Goal: Information Seeking & Learning: Learn about a topic

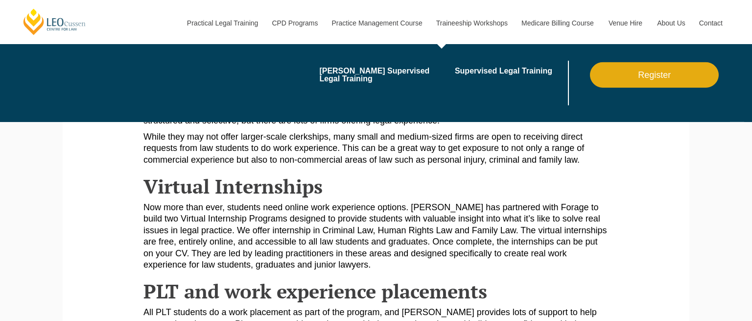
scroll to position [656, 0]
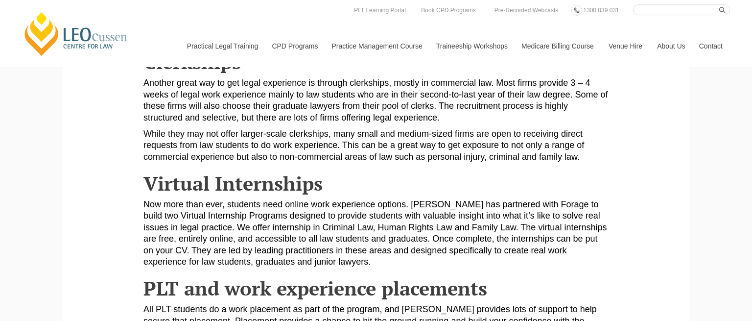
click at [364, 236] on p "Now more than ever, students need online work experience options. [PERSON_NAME]…" at bounding box center [375, 233] width 465 height 69
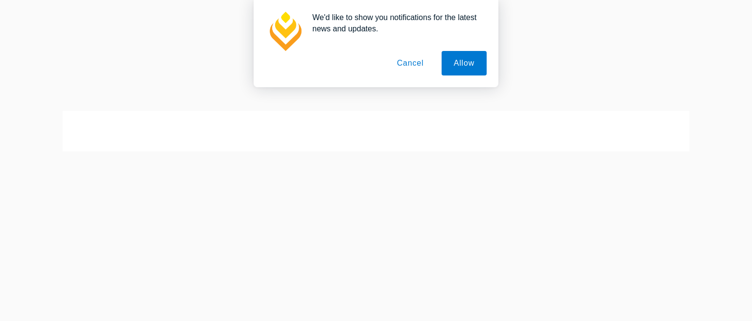
click at [407, 60] on button "Cancel" at bounding box center [410, 63] width 51 height 24
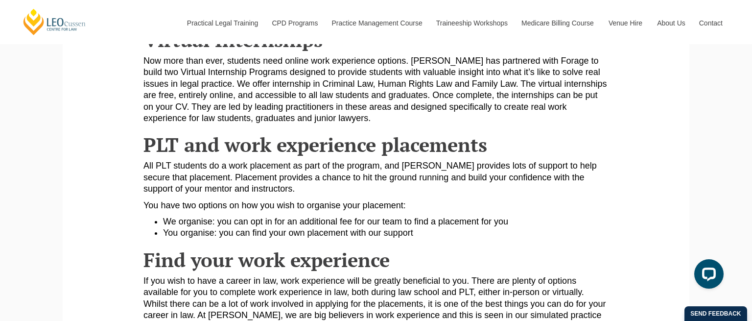
scroll to position [800, 0]
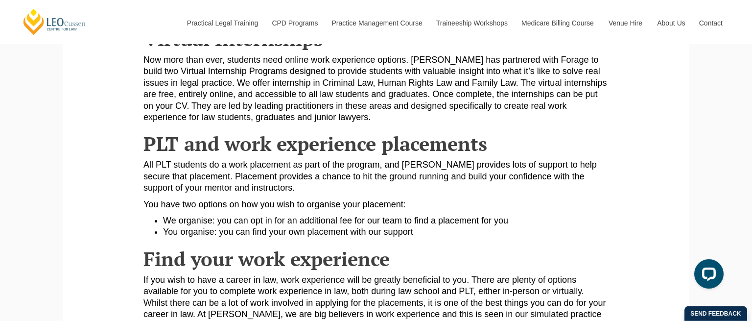
click at [438, 167] on p "All PLT students do a work placement as part of the program, and Leo Cussen pro…" at bounding box center [375, 176] width 465 height 34
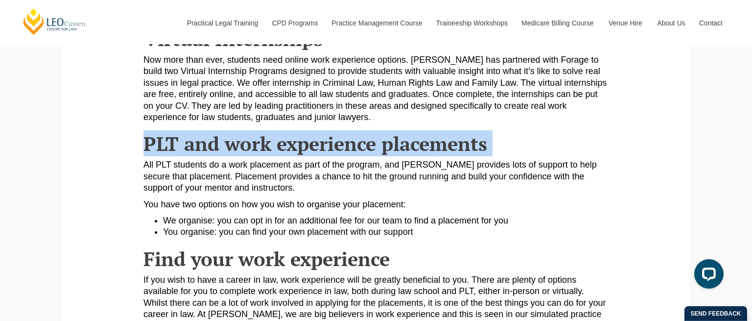
drag, startPoint x: 438, startPoint y: 167, endPoint x: 459, endPoint y: 147, distance: 29.8
click at [459, 147] on h2 "PLT and work experience placements" at bounding box center [375, 144] width 465 height 22
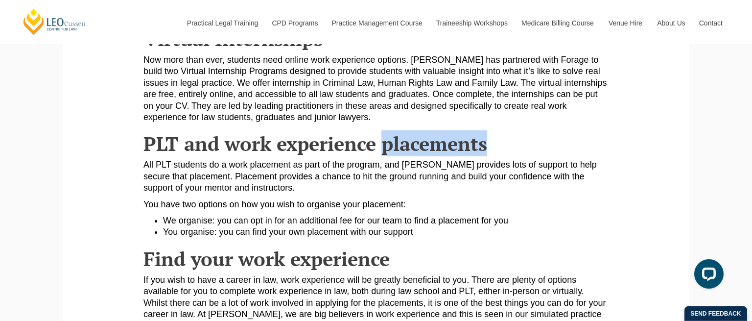
click at [459, 147] on h2 "PLT and work experience placements" at bounding box center [375, 144] width 465 height 22
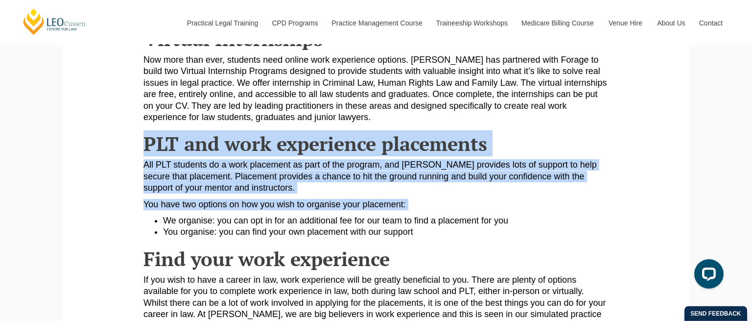
drag, startPoint x: 459, startPoint y: 147, endPoint x: 462, endPoint y: 222, distance: 75.4
click at [462, 222] on li "We organise: you can opt in for an additional fee for our team to find a placem…" at bounding box center [385, 220] width 445 height 11
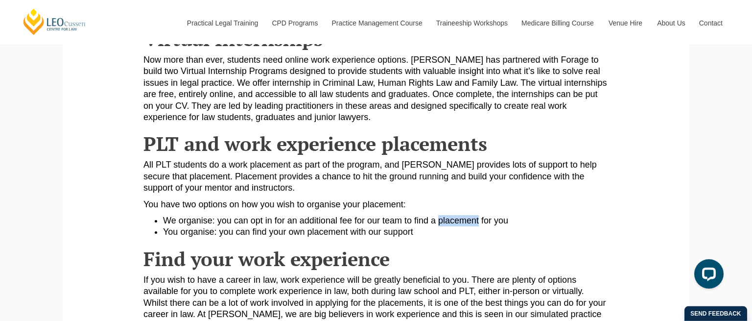
click at [462, 222] on li "We organise: you can opt in for an additional fee for our team to find a placem…" at bounding box center [385, 220] width 445 height 11
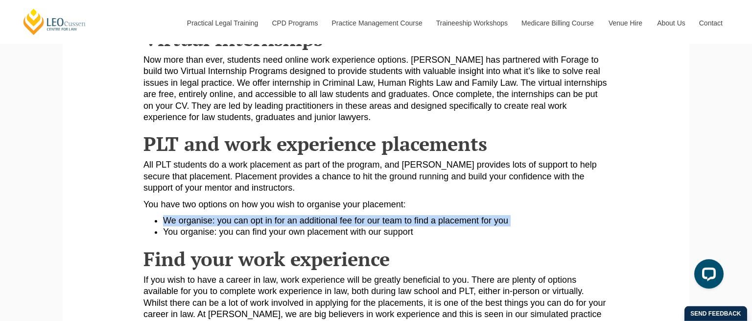
drag, startPoint x: 462, startPoint y: 222, endPoint x: 471, endPoint y: 242, distance: 21.7
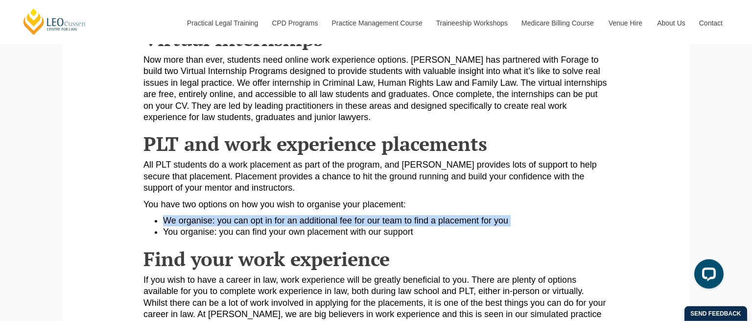
drag, startPoint x: 471, startPoint y: 242, endPoint x: 471, endPoint y: 218, distance: 23.5
click at [471, 218] on li "We organise: you can opt in for an additional fee for our team to find a placem…" at bounding box center [385, 220] width 445 height 11
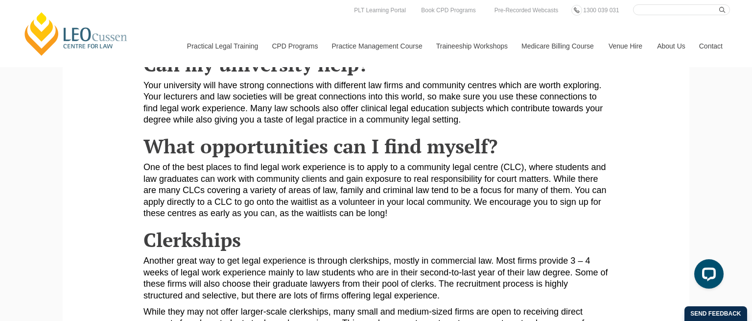
scroll to position [0, 0]
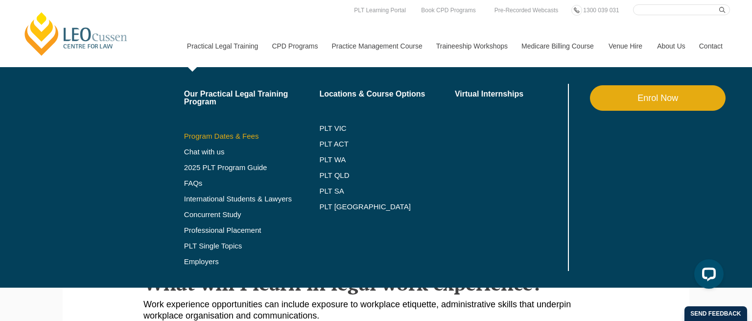
click at [235, 138] on link "Program Dates & Fees" at bounding box center [252, 136] width 136 height 8
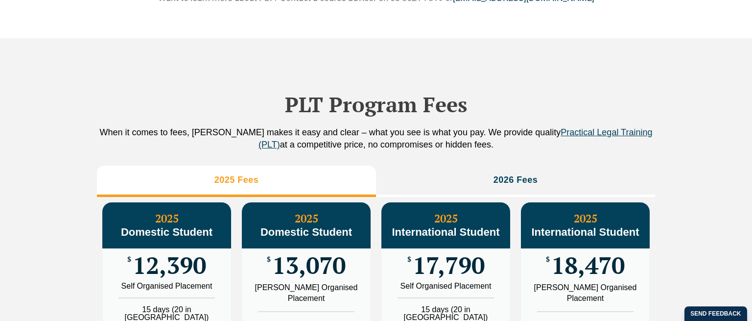
scroll to position [1171, 0]
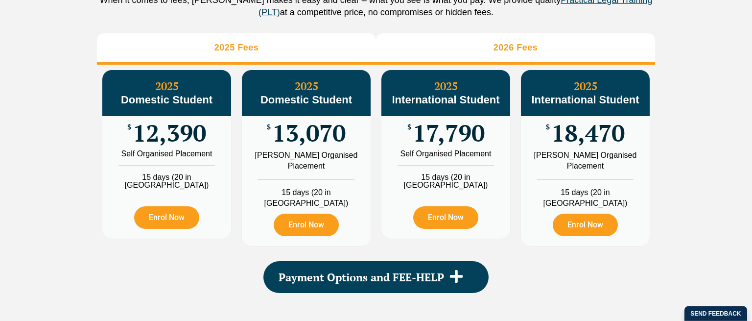
click at [484, 57] on li "2026 Fees" at bounding box center [515, 48] width 279 height 31
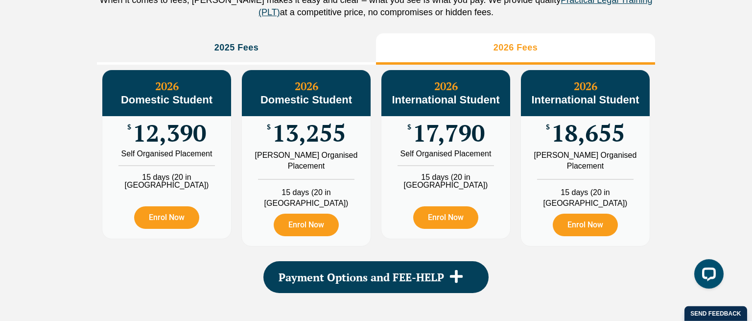
scroll to position [0, 0]
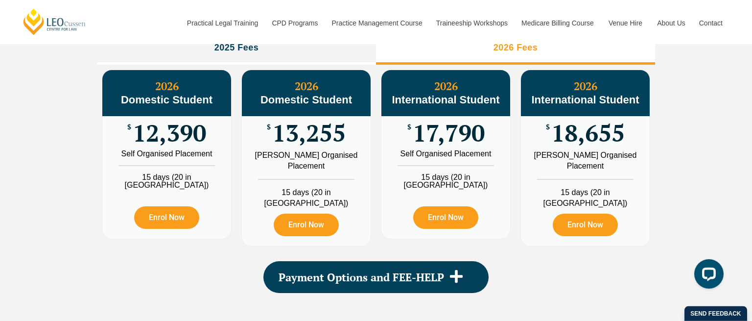
click at [577, 138] on span "18,655" at bounding box center [587, 132] width 73 height 19
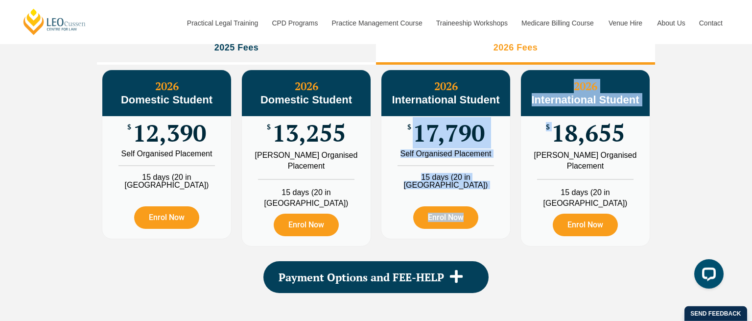
drag, startPoint x: 577, startPoint y: 138, endPoint x: 441, endPoint y: 142, distance: 136.2
click at [520, 142] on div "2026 International Student $ 18,655 Leo Cussen Organised Placement 15 days (20 …" at bounding box center [585, 158] width 130 height 177
click at [441, 142] on span "17,790" at bounding box center [449, 132] width 72 height 19
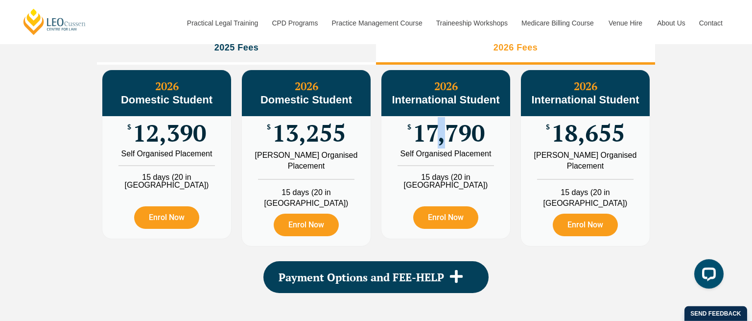
click at [441, 142] on span "17,790" at bounding box center [449, 132] width 72 height 19
drag, startPoint x: 441, startPoint y: 142, endPoint x: 461, endPoint y: 168, distance: 33.2
click at [461, 168] on div "2026 International Student $ 17,790 Self Organised Placement 15 days (20 in WA)…" at bounding box center [445, 154] width 129 height 168
click at [461, 158] on div "Self Organised Placement" at bounding box center [446, 154] width 114 height 8
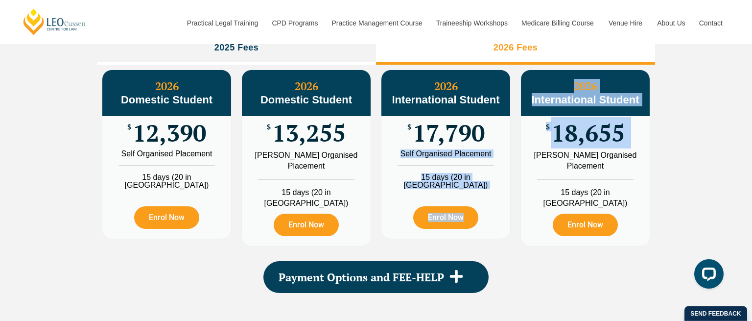
drag, startPoint x: 461, startPoint y: 168, endPoint x: 583, endPoint y: 176, distance: 122.1
click at [511, 176] on div "2026 International Student $ 17,790 Self Organised Placement 15 days (20 in WA)…" at bounding box center [446, 154] width 130 height 169
click at [583, 171] on div "Leo Cussen Organised Placement" at bounding box center [585, 161] width 114 height 22
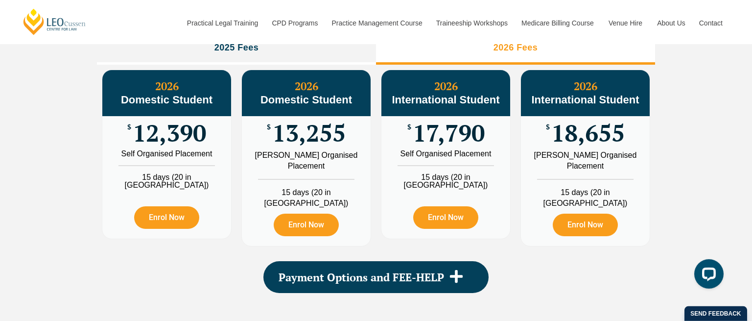
click at [583, 171] on div "Leo Cussen Organised Placement" at bounding box center [585, 161] width 114 height 22
drag, startPoint x: 583, startPoint y: 176, endPoint x: 575, endPoint y: 194, distance: 19.1
click at [575, 194] on ul "Leo Cussen Organised Placement 15 days (20 in WA)" at bounding box center [585, 179] width 129 height 59
click at [575, 194] on li "15 days (20 in WA)" at bounding box center [585, 194] width 129 height 30
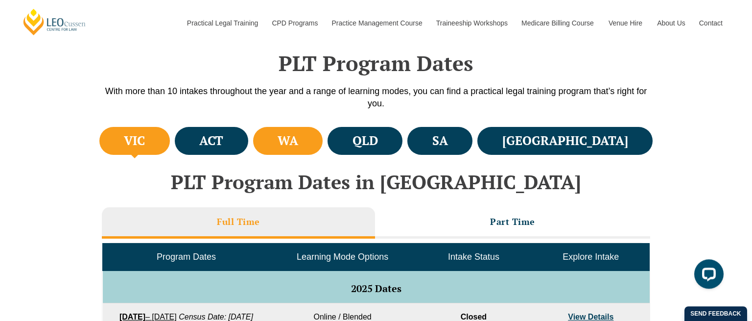
scroll to position [282, 0]
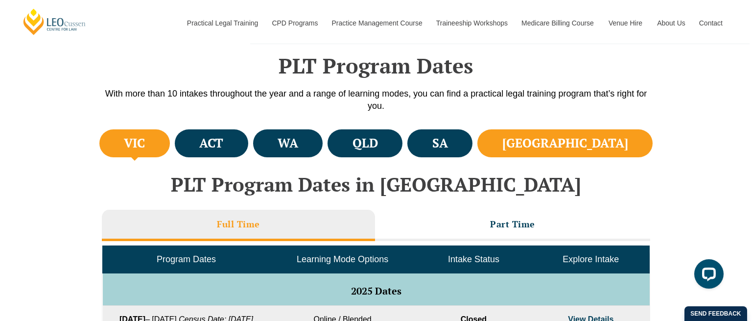
click at [589, 143] on li "NSW" at bounding box center [564, 143] width 175 height 28
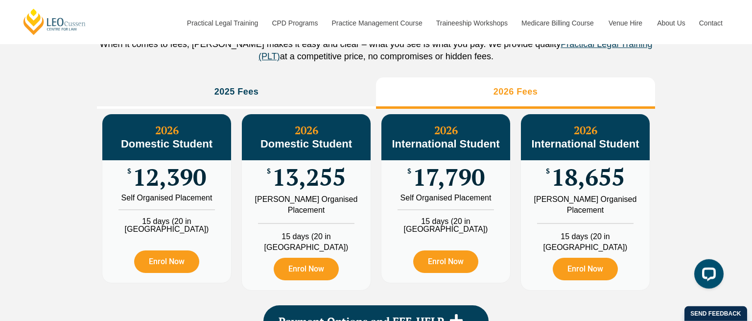
scroll to position [1128, 0]
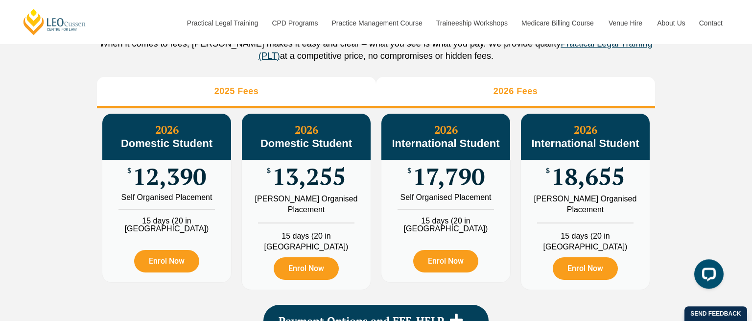
click at [352, 95] on li "2025 Fees" at bounding box center [236, 92] width 279 height 31
click at [427, 107] on li "2026 Fees" at bounding box center [515, 92] width 279 height 31
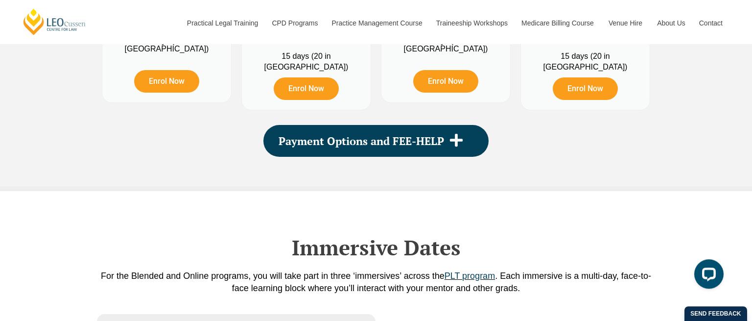
scroll to position [1309, 0]
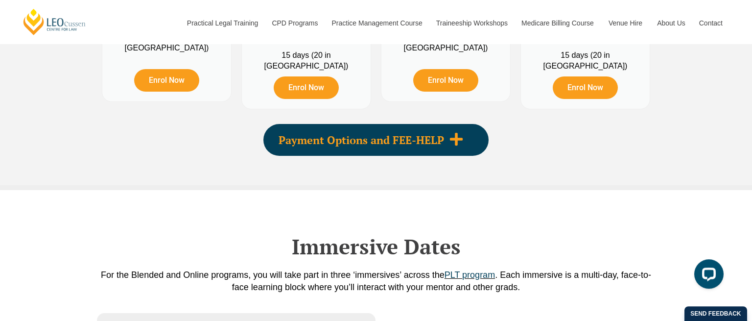
click at [448, 146] on span at bounding box center [456, 140] width 24 height 16
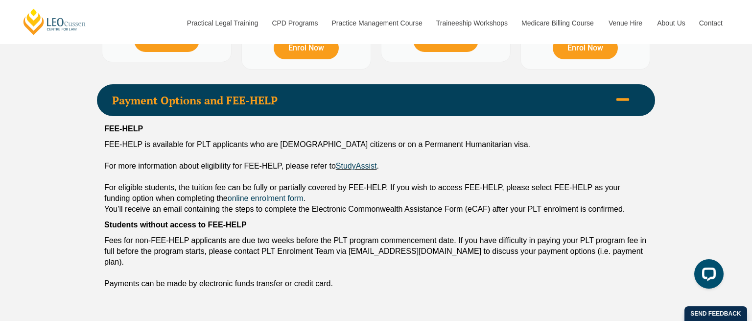
scroll to position [1347, 0]
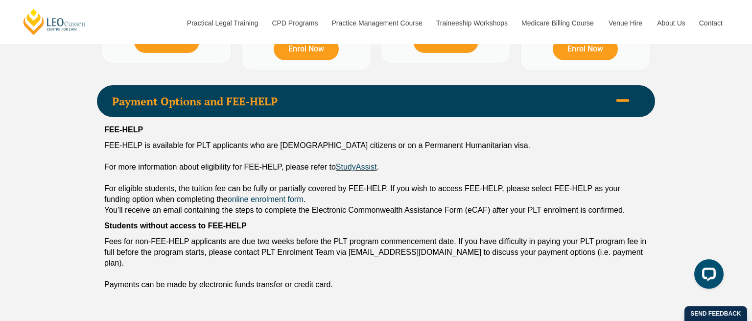
click at [436, 115] on div "Payment Options and FEE-HELP" at bounding box center [376, 101] width 558 height 32
click at [436, 118] on div "FEE-HELP FEE-HELP is available for PLT applicants who are Australian citizens o…" at bounding box center [376, 207] width 558 height 180
click at [437, 112] on div "Payment Options and FEE-HELP" at bounding box center [376, 101] width 558 height 32
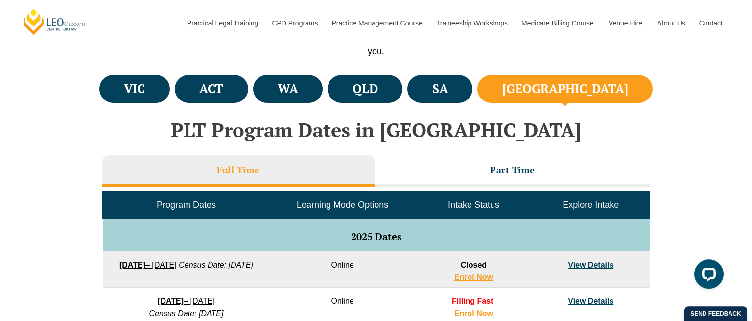
scroll to position [335, 0]
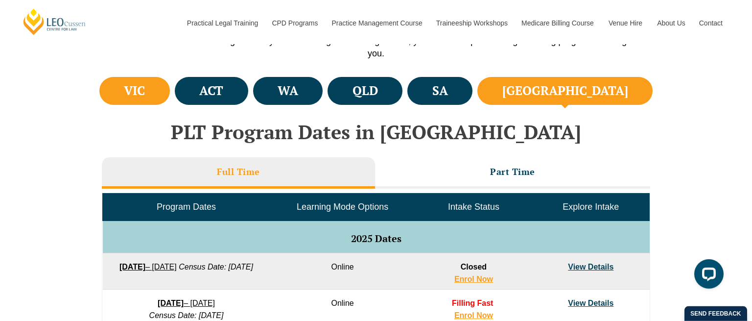
click at [162, 95] on li "VIC" at bounding box center [134, 91] width 70 height 28
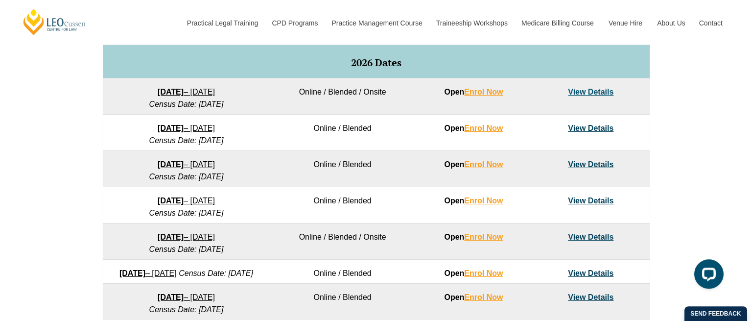
scroll to position [613, 0]
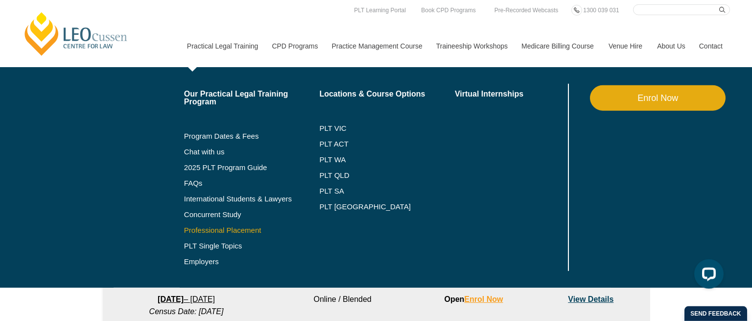
click at [239, 230] on link "Professional Placement" at bounding box center [252, 230] width 136 height 8
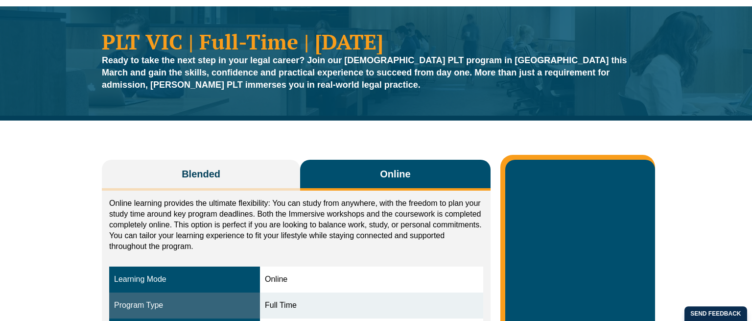
scroll to position [61, 0]
click at [379, 232] on p "Online learning provides the ultimate flexibility: You can study from anywhere,…" at bounding box center [296, 225] width 374 height 54
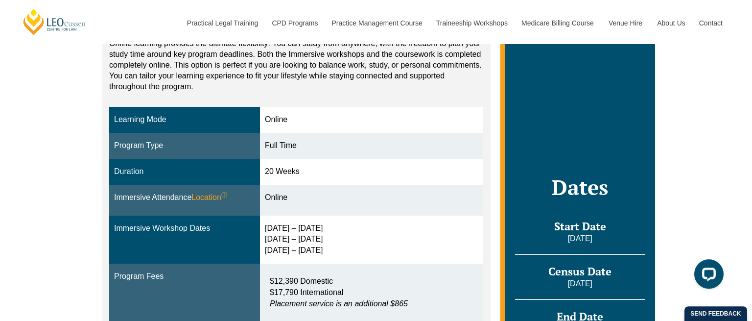
scroll to position [0, 0]
click at [379, 232] on div "30 Mar – 2 Apr 2026 10 – 12 Jun 2026 29 – 31 Jul 2026" at bounding box center [371, 240] width 213 height 34
drag, startPoint x: 379, startPoint y: 232, endPoint x: 378, endPoint y: 246, distance: 13.7
click at [378, 246] on div "30 Mar – 2 Apr 2026 10 – 12 Jun 2026 29 – 31 Jul 2026" at bounding box center [371, 240] width 213 height 34
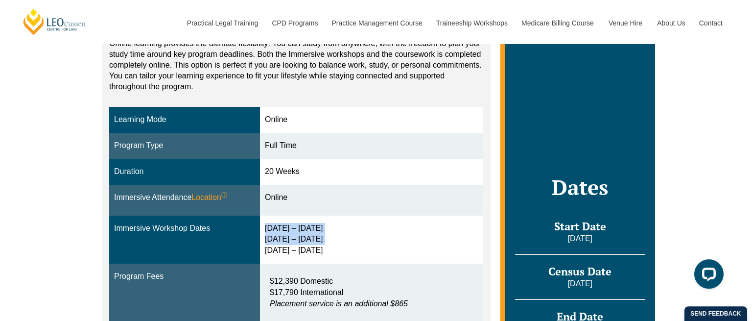
click at [378, 246] on div "30 Mar – 2 Apr 2026 10 – 12 Jun 2026 29 – 31 Jul 2026" at bounding box center [371, 240] width 213 height 34
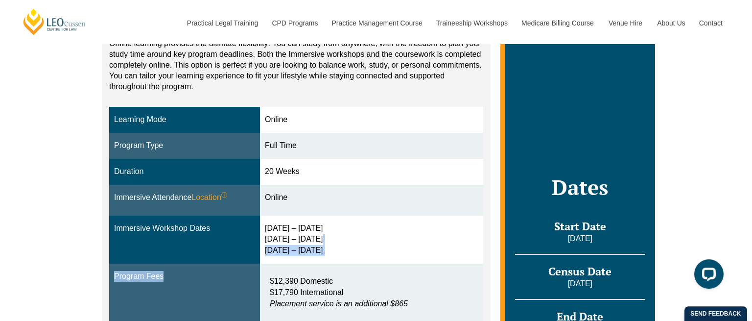
drag, startPoint x: 378, startPoint y: 246, endPoint x: 386, endPoint y: 286, distance: 41.5
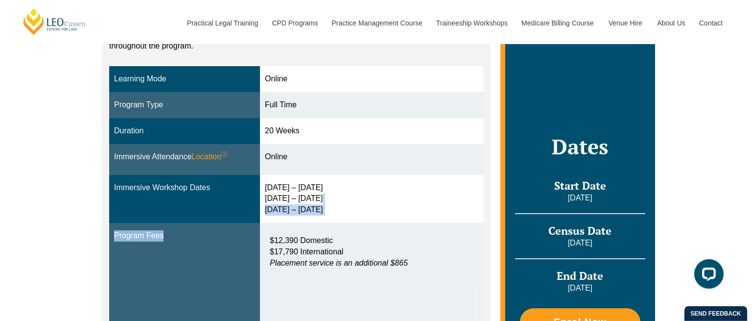
scroll to position [265, 0]
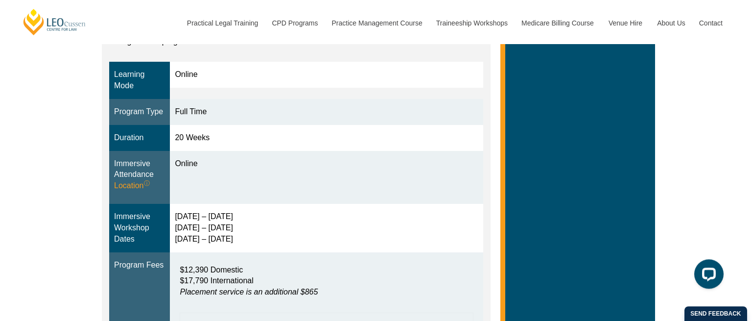
scroll to position [265, 0]
click at [349, 281] on p "$12,390 Domestic $17,790 International Placement service is an additional $865" at bounding box center [326, 282] width 293 height 34
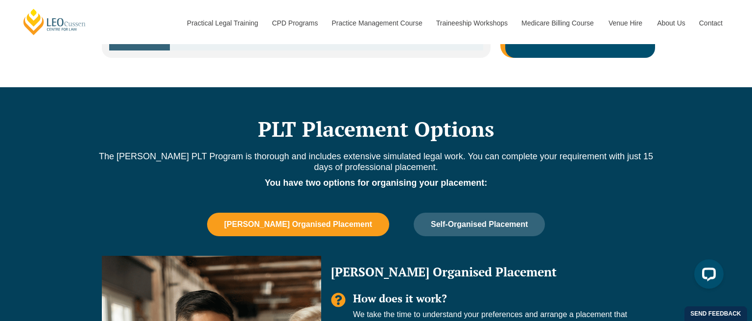
scroll to position [1273, 0]
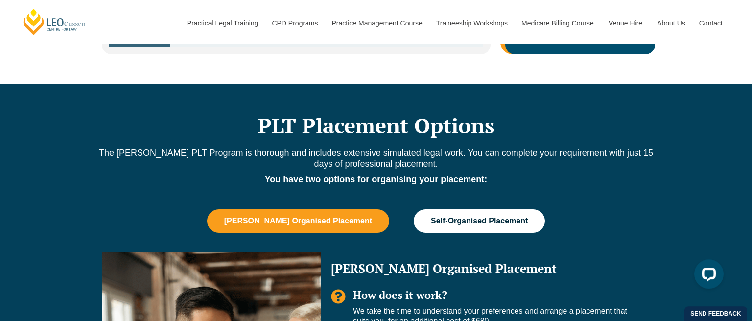
click at [431, 219] on span "Self-Organised Placement" at bounding box center [479, 220] width 97 height 9
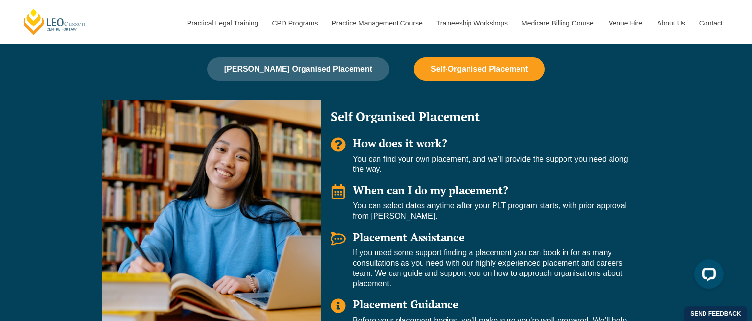
scroll to position [1426, 0]
click at [432, 203] on p "You can select dates anytime after your PLT program starts, with prior approval…" at bounding box center [496, 210] width 287 height 21
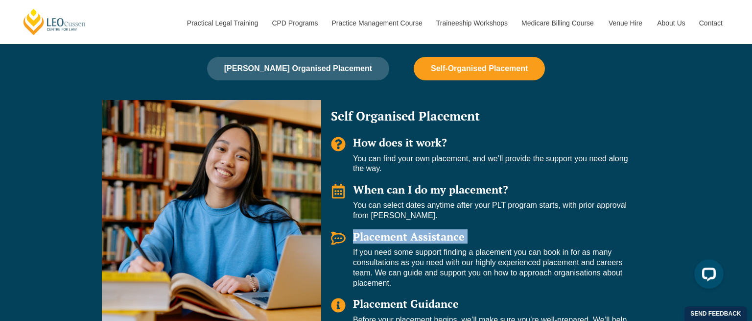
drag, startPoint x: 432, startPoint y: 203, endPoint x: 452, endPoint y: 260, distance: 60.4
click at [452, 260] on div "Self Organised Placement How does it work? You can find your own placement, and…" at bounding box center [485, 227] width 329 height 255
click at [452, 260] on p "If you need some support finding a placement you can book in for as many consul…" at bounding box center [496, 267] width 287 height 41
drag, startPoint x: 452, startPoint y: 260, endPoint x: 454, endPoint y: 226, distance: 34.3
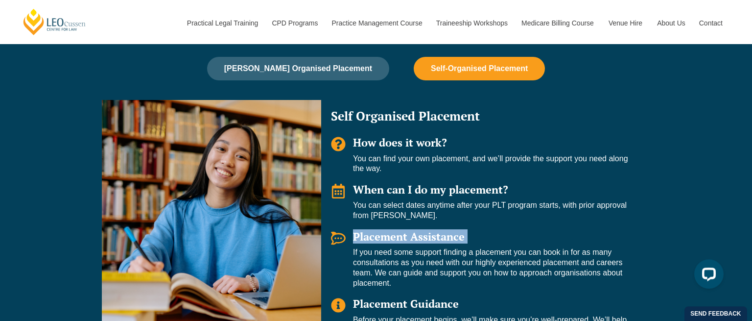
click at [454, 226] on div "Self Organised Placement How does it work? You can find your own placement, and…" at bounding box center [485, 227] width 329 height 255
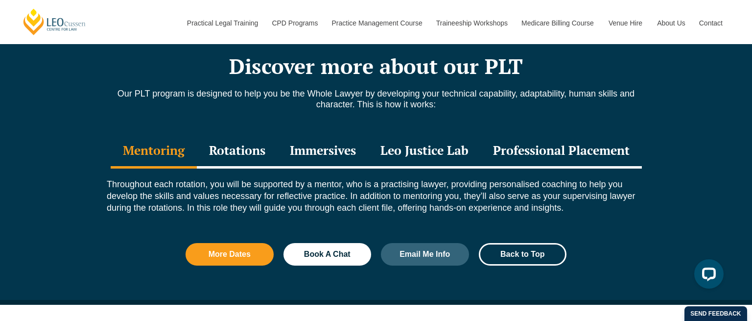
scroll to position [1797, 0]
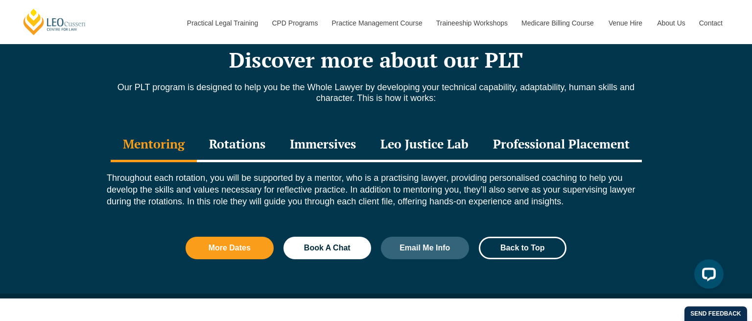
click at [338, 137] on div "Immersives" at bounding box center [323, 145] width 91 height 34
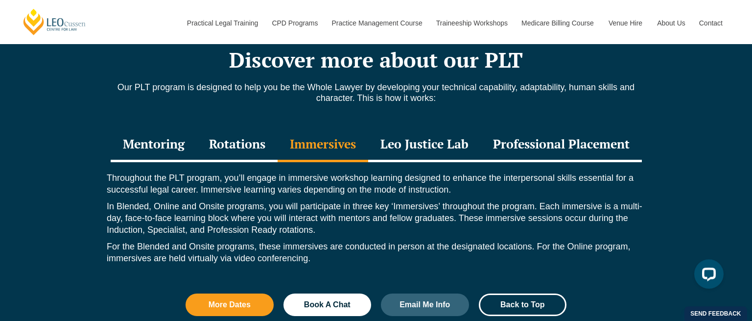
click at [263, 148] on div "Rotations" at bounding box center [237, 145] width 81 height 34
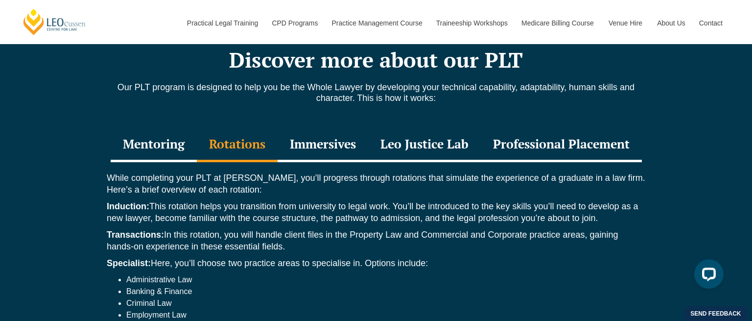
click at [513, 143] on div "Professional Placement" at bounding box center [561, 145] width 161 height 34
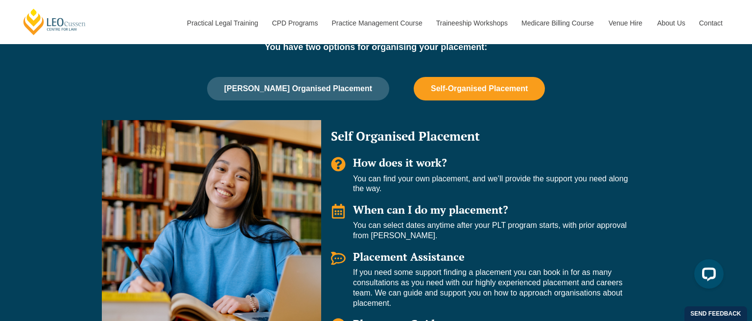
scroll to position [1404, 0]
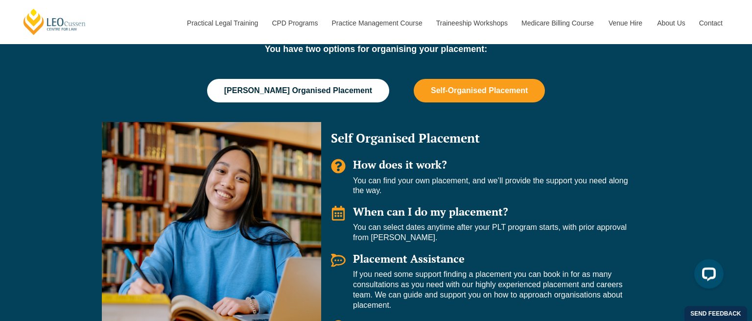
click at [337, 91] on span "Leo Cussen Organised Placement" at bounding box center [298, 90] width 148 height 9
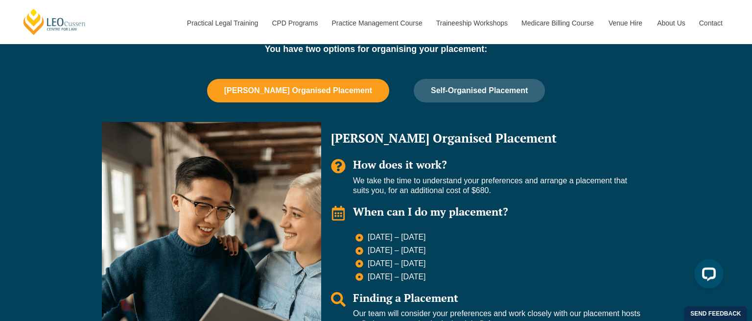
click at [370, 135] on h2 "Leo Organised Placement" at bounding box center [485, 138] width 309 height 12
drag, startPoint x: 370, startPoint y: 135, endPoint x: 444, endPoint y: 139, distance: 73.5
click at [444, 139] on h2 "Leo Organised Placement" at bounding box center [485, 138] width 309 height 12
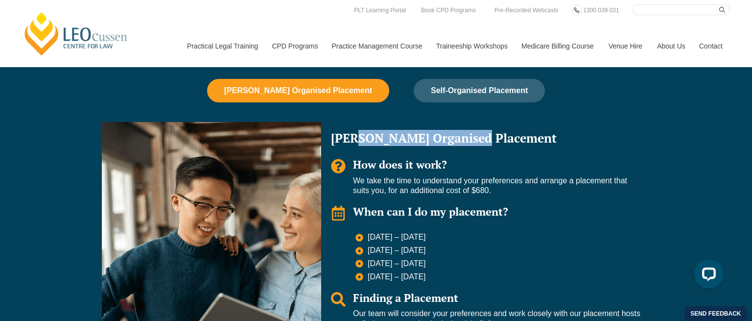
copy h2 "Organised Placement"
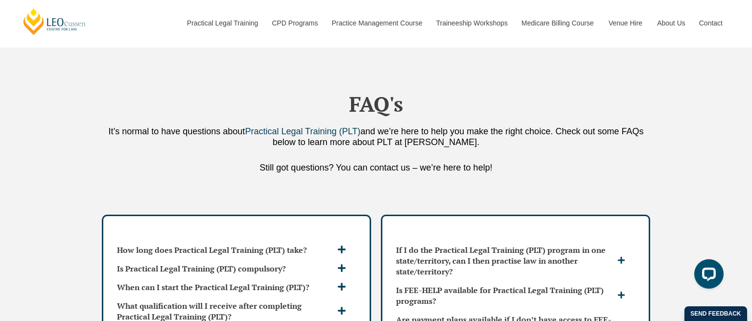
scroll to position [3372, 0]
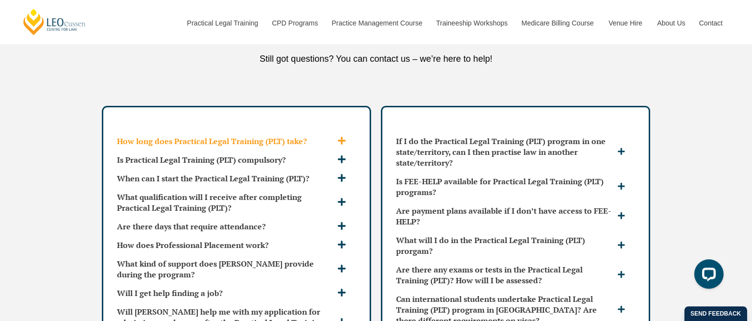
click at [261, 136] on h3 "How long does Practical Legal Training (PLT) take?" at bounding box center [226, 141] width 218 height 11
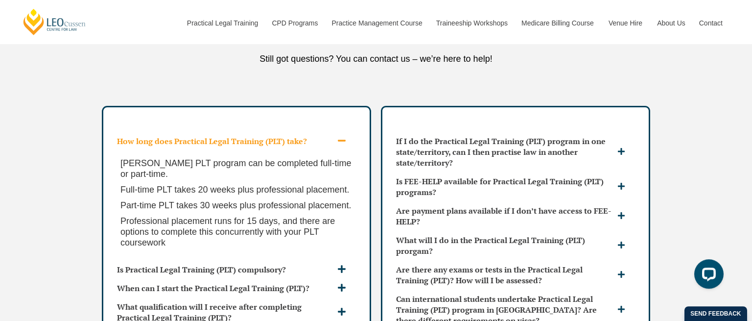
click at [261, 136] on h3 "How long does Practical Legal Training (PLT) take?" at bounding box center [226, 141] width 218 height 11
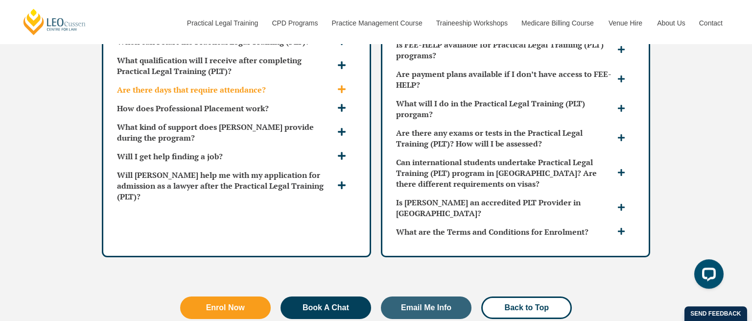
scroll to position [3509, 0]
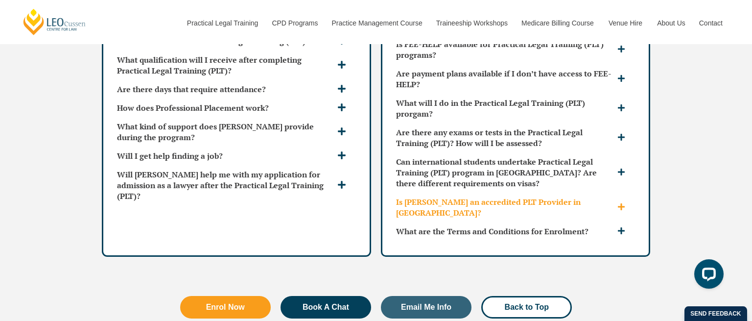
click at [444, 196] on h3 "Is Leo Cussen an accredited PLT Provider in VIC?" at bounding box center [505, 207] width 219 height 22
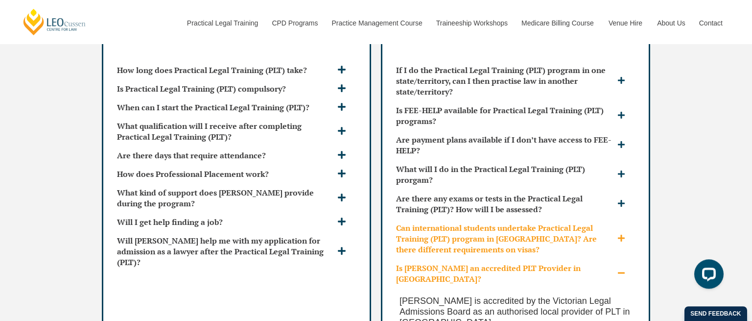
scroll to position [3443, 0]
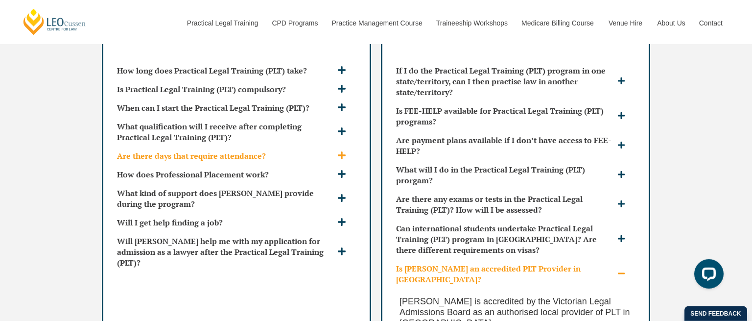
click at [329, 146] on div "Are there days that require attendance?" at bounding box center [236, 155] width 247 height 19
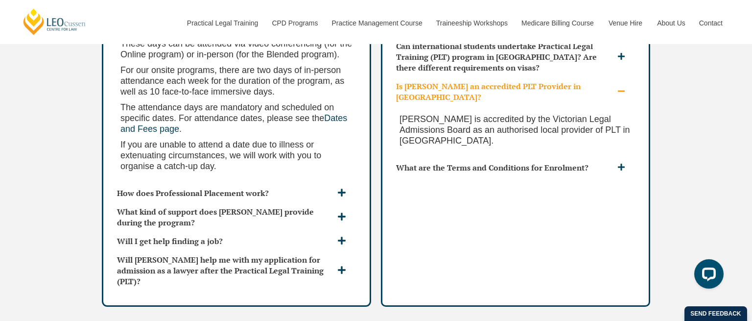
scroll to position [3625, 0]
click at [340, 235] on icon at bounding box center [341, 239] width 9 height 9
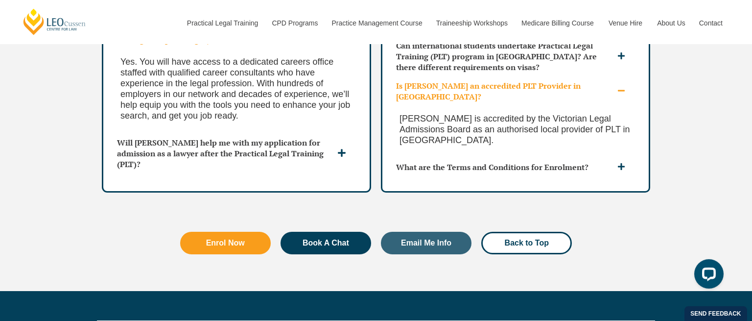
scroll to position [3602, 0]
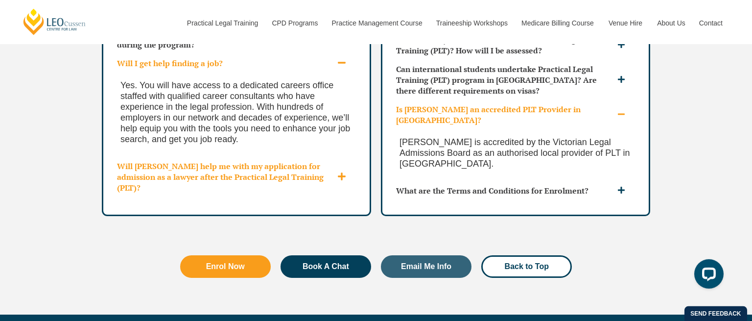
click at [356, 157] on div "Will [PERSON_NAME] help me with my application for admission as a lawyer after …" at bounding box center [236, 177] width 247 height 40
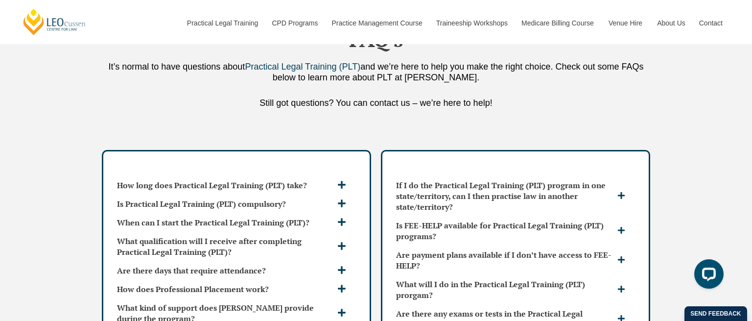
scroll to position [3328, 0]
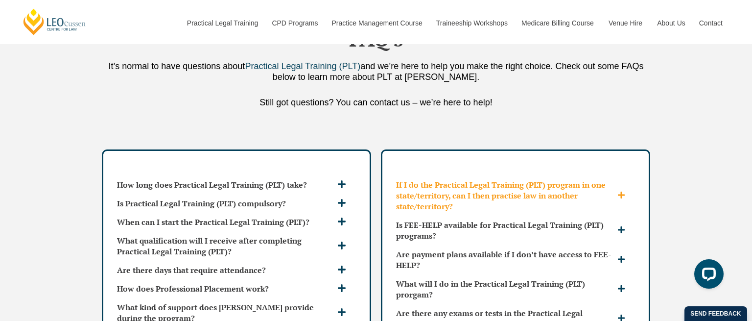
click at [418, 179] on h3 "If I do the Practical Legal Training (PLT) program in one state/territory, can …" at bounding box center [505, 195] width 219 height 32
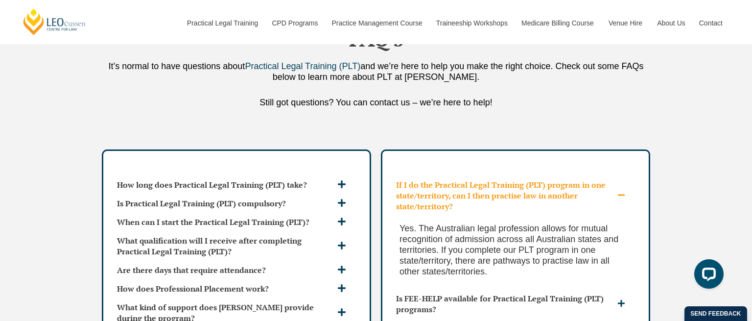
click at [418, 179] on h3 "If I do the Practical Legal Training (PLT) program in one state/territory, can …" at bounding box center [505, 195] width 219 height 32
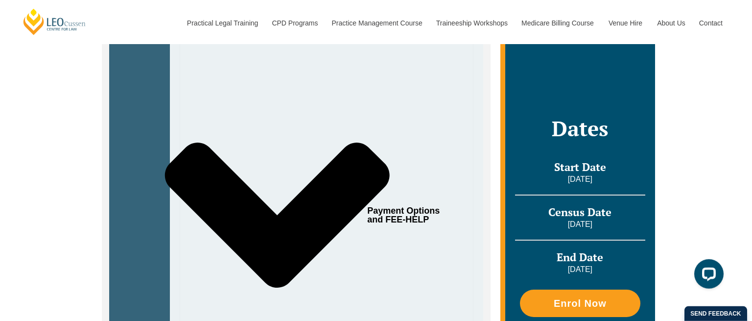
scroll to position [549, 0]
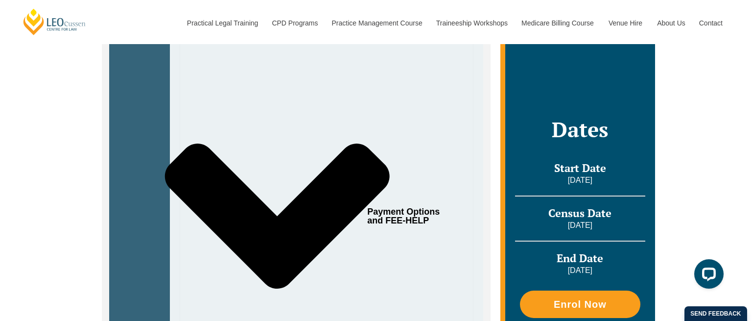
click at [382, 185] on icon "Tabs. Open items with Enter or Space, close with Escape and navigate using the …" at bounding box center [277, 215] width 225 height 145
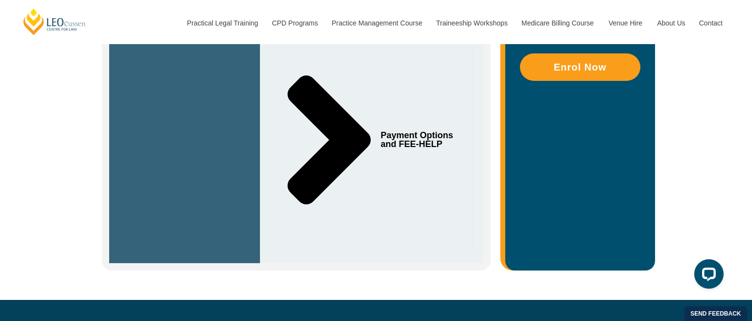
click at [382, 185] on div "Payment Options and FEE-HELP" at bounding box center [372, 140] width 204 height 222
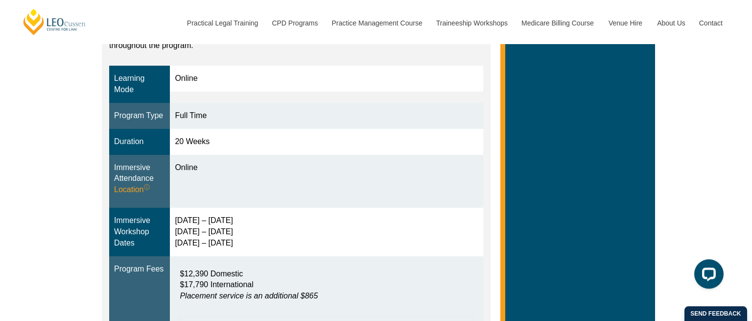
scroll to position [259, 0]
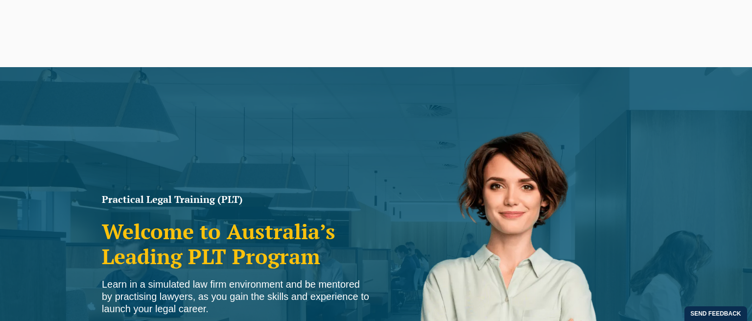
click at [208, 48] on link "Practical Legal Training" at bounding box center [222, 46] width 85 height 42
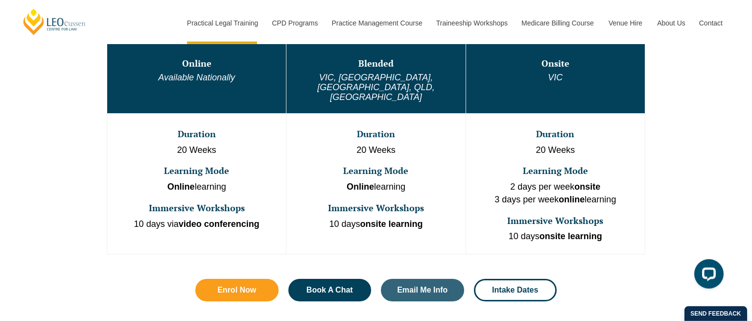
scroll to position [570, 0]
